Goal: Task Accomplishment & Management: Manage account settings

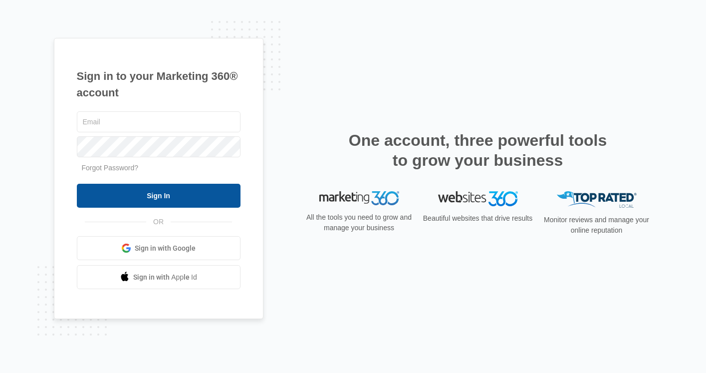
type input "christy.perez@madwire.com"
click at [165, 198] on input "Sign In" at bounding box center [159, 196] width 164 height 24
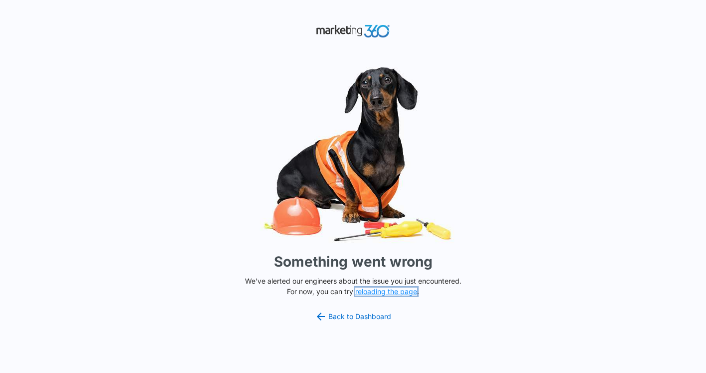
click at [387, 291] on button "reloading the page" at bounding box center [386, 292] width 62 height 8
click at [367, 317] on link "Back to Dashboard" at bounding box center [353, 317] width 77 height 12
